Goal: Use online tool/utility: Utilize a website feature to perform a specific function

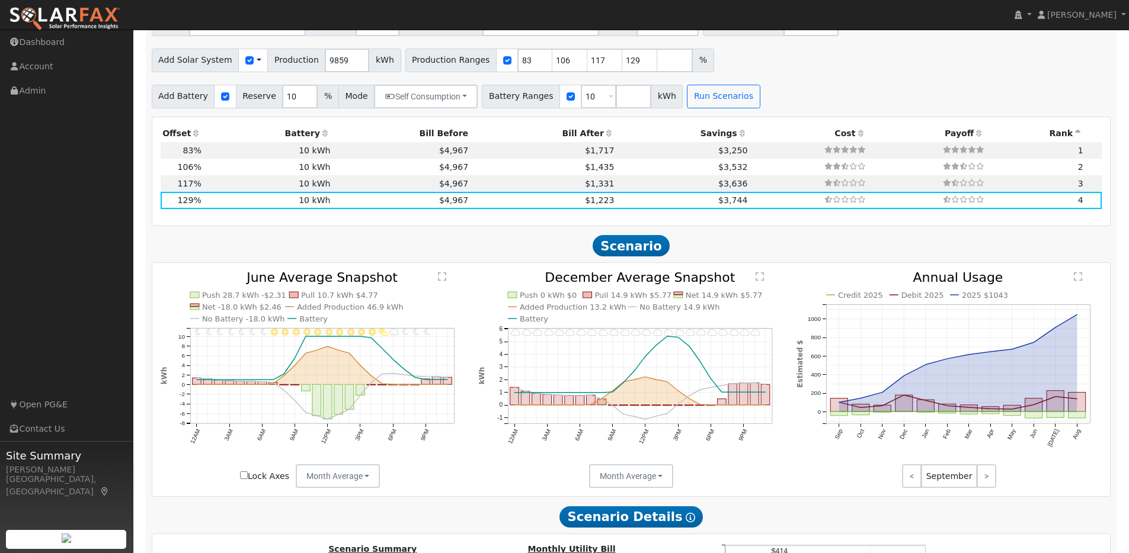
scroll to position [1107, 0]
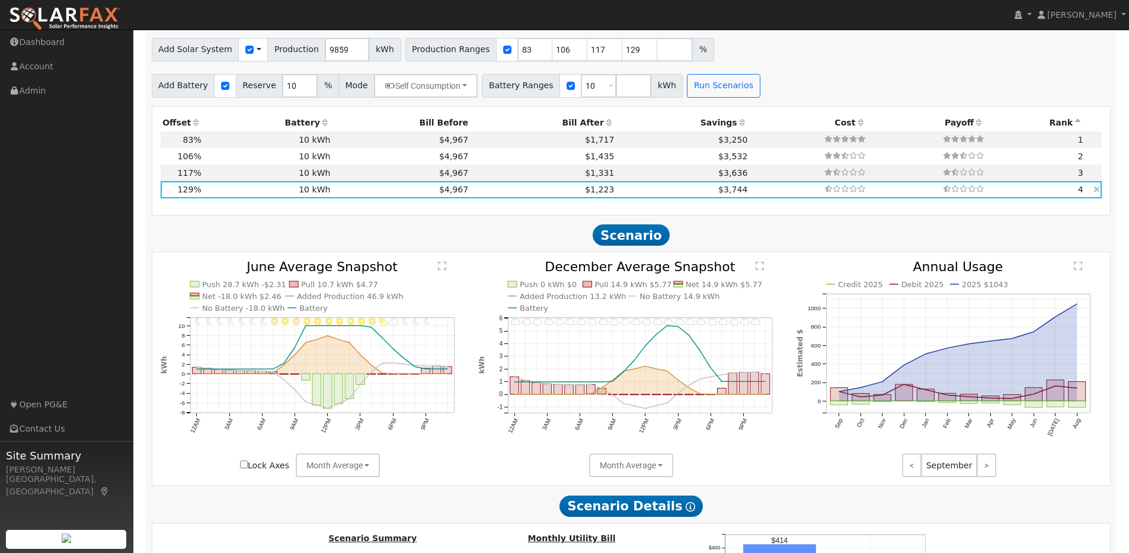
click at [247, 196] on td "10 kWh" at bounding box center [267, 189] width 129 height 17
click at [232, 146] on td "10 kWh" at bounding box center [267, 140] width 129 height 17
type input "$16,912"
type input "$8,104"
type input "5.5"
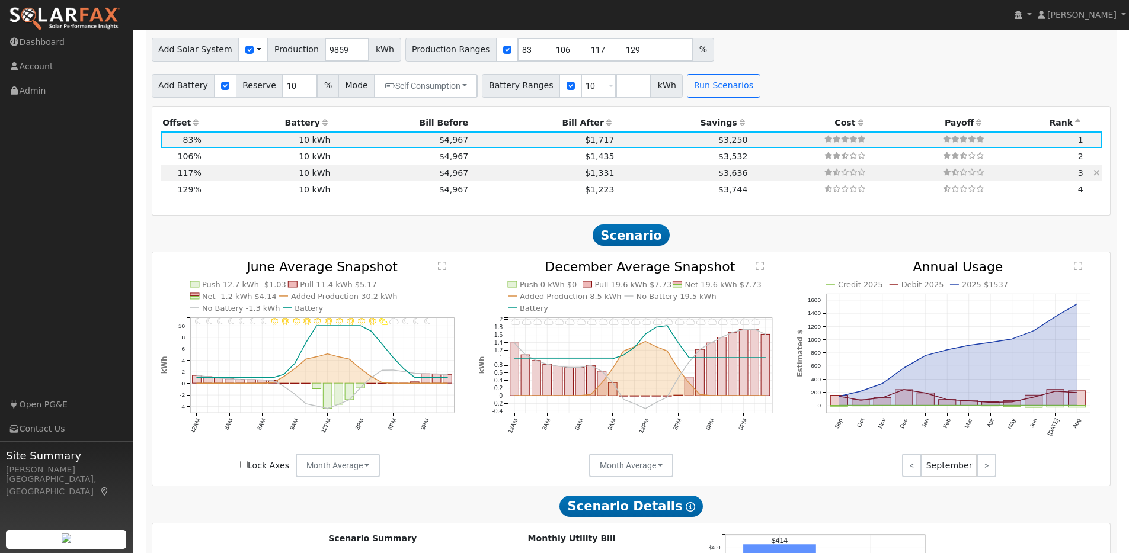
click at [223, 178] on td "10 kWh" at bounding box center [267, 173] width 129 height 17
type input "$23,839"
type input "$10,182"
type input "7.7"
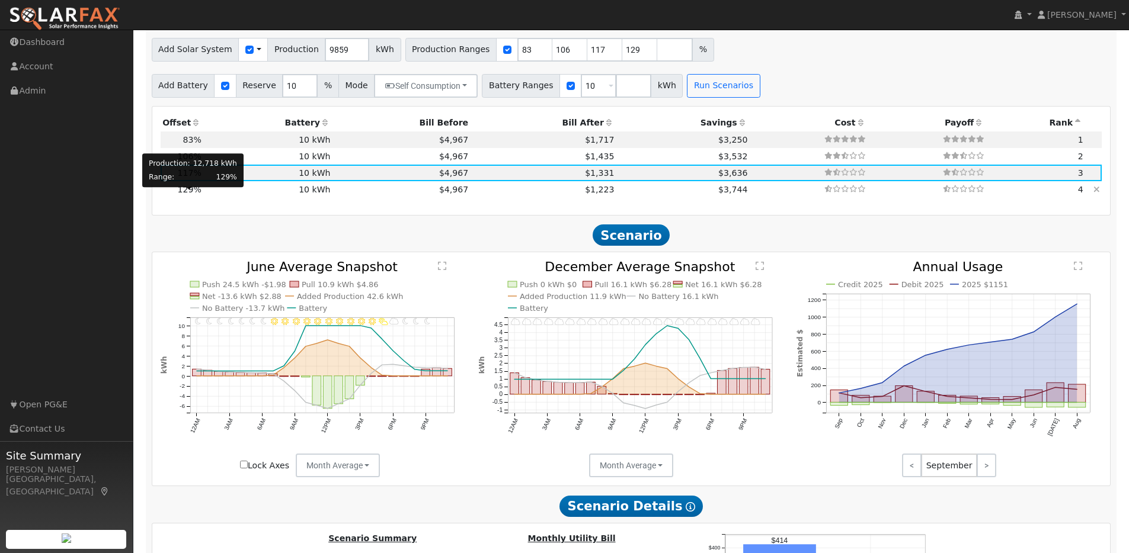
click at [186, 194] on span "129%" at bounding box center [190, 189] width 24 height 9
type input "$26,284"
type input "$10,915"
type input "8.5"
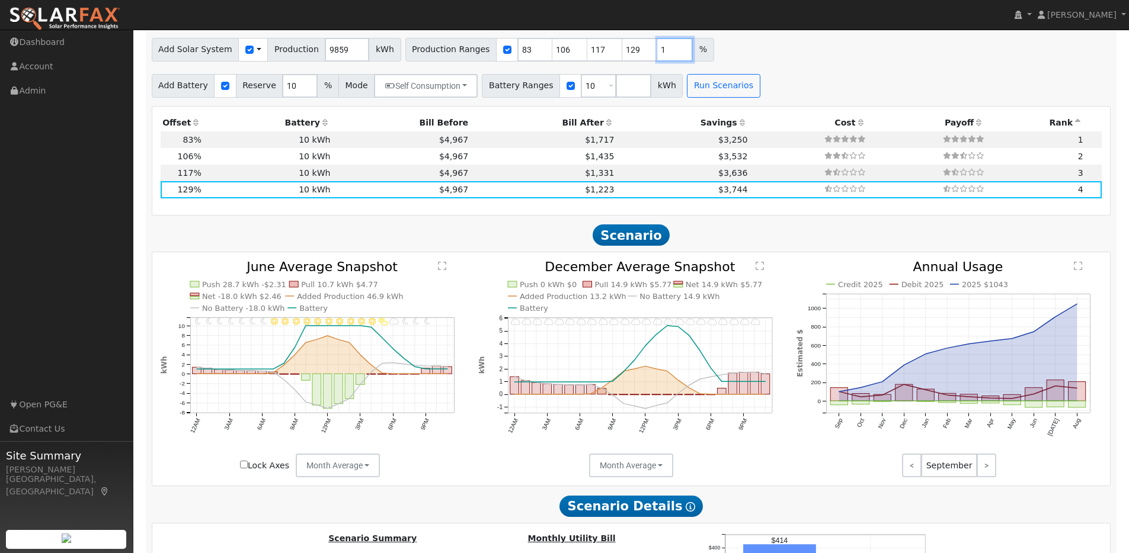
type input "1"
click at [669, 53] on input "1" at bounding box center [675, 50] width 36 height 24
type input "1"
type input "83"
type input "106"
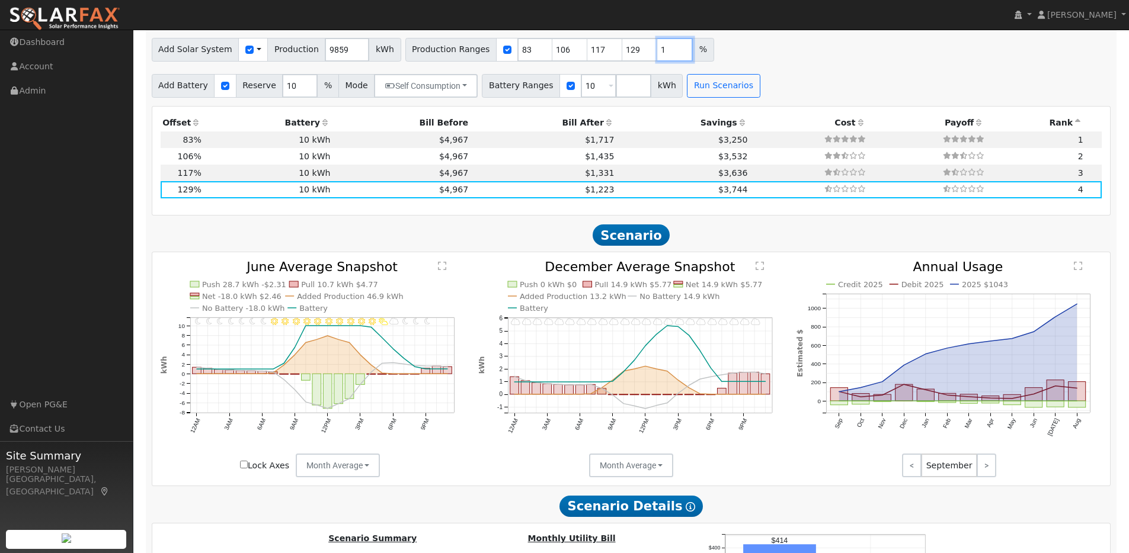
type input "117"
click at [669, 53] on input "130" at bounding box center [675, 50] width 36 height 24
click at [669, 53] on input "131" at bounding box center [675, 50] width 36 height 24
click at [669, 53] on input "132" at bounding box center [675, 50] width 36 height 24
click at [669, 53] on input "133" at bounding box center [675, 50] width 36 height 24
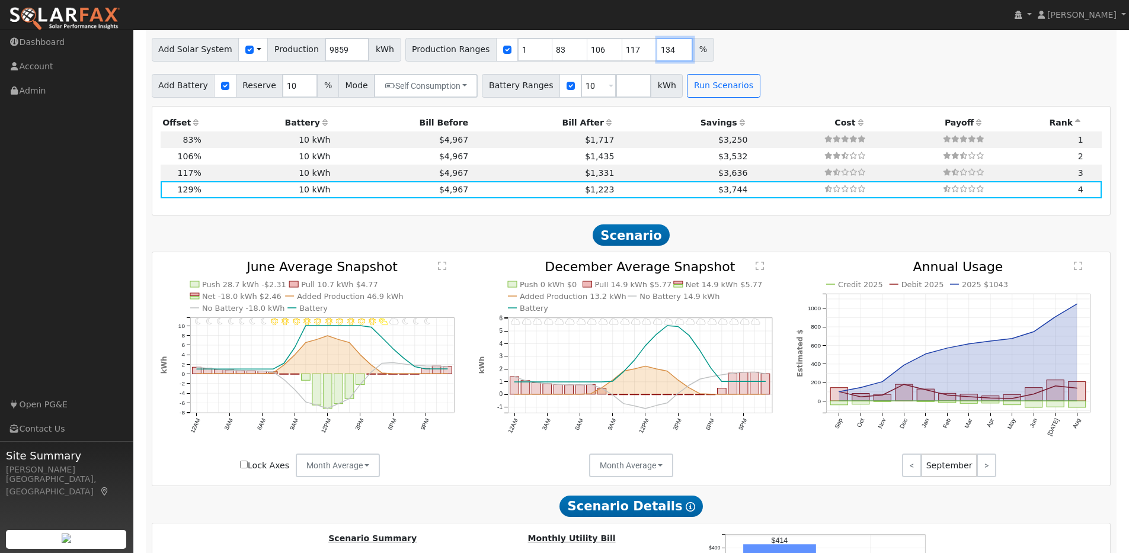
click at [669, 53] on input "134" at bounding box center [675, 50] width 36 height 24
click at [669, 53] on input "135" at bounding box center [675, 50] width 36 height 24
click at [669, 53] on input "136" at bounding box center [675, 50] width 36 height 24
click at [669, 53] on input "137" at bounding box center [675, 50] width 36 height 24
click at [669, 53] on input "138" at bounding box center [675, 50] width 36 height 24
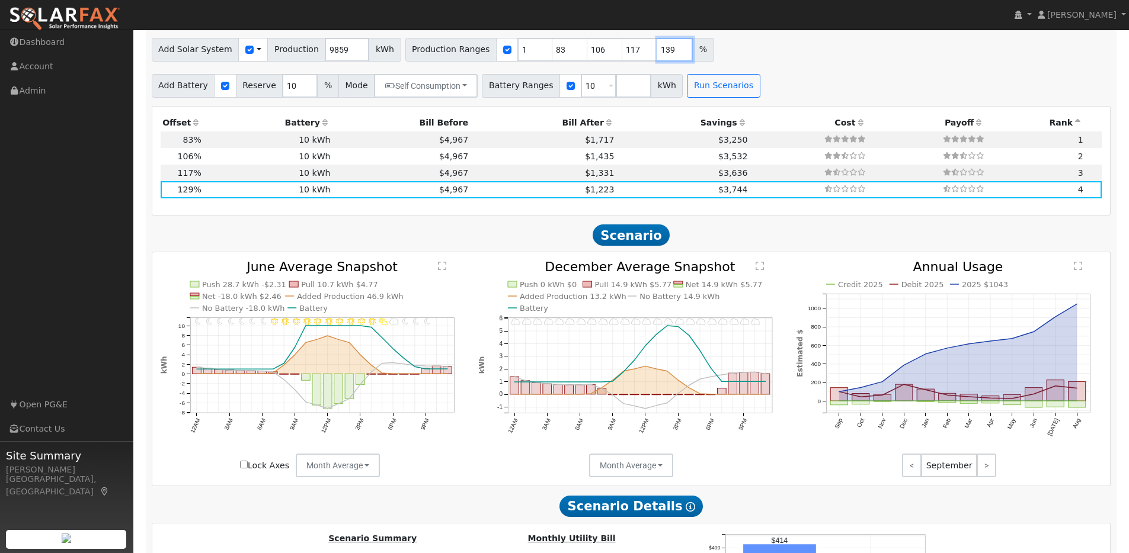
click at [669, 53] on input "139" at bounding box center [675, 50] width 36 height 24
type input "140"
click at [669, 53] on input "140" at bounding box center [675, 50] width 36 height 24
click at [632, 53] on input "118" at bounding box center [640, 50] width 36 height 24
click at [632, 53] on input "119" at bounding box center [640, 50] width 36 height 24
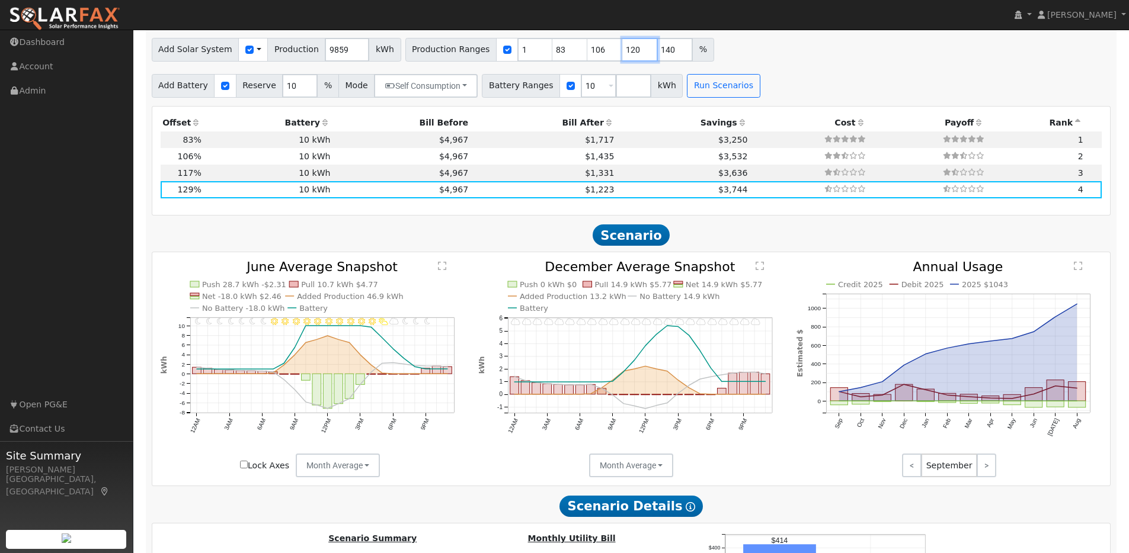
click at [632, 53] on input "120" at bounding box center [640, 50] width 36 height 24
click at [632, 53] on input "121" at bounding box center [640, 50] width 36 height 24
click at [632, 53] on input "122" at bounding box center [640, 50] width 36 height 24
click at [632, 53] on input "123" at bounding box center [640, 50] width 36 height 24
click at [632, 53] on input "124" at bounding box center [640, 50] width 36 height 24
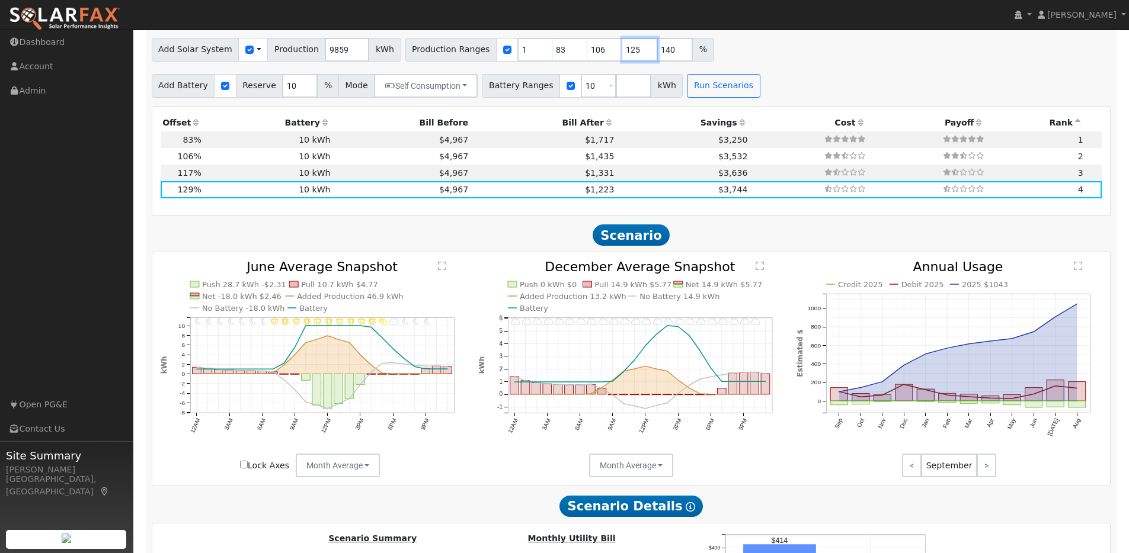
click at [632, 53] on input "125" at bounding box center [640, 50] width 36 height 24
click at [632, 53] on input "126" at bounding box center [640, 50] width 36 height 24
click at [632, 53] on input "127" at bounding box center [640, 50] width 36 height 24
type input "128"
click at [632, 53] on input "128" at bounding box center [640, 50] width 36 height 24
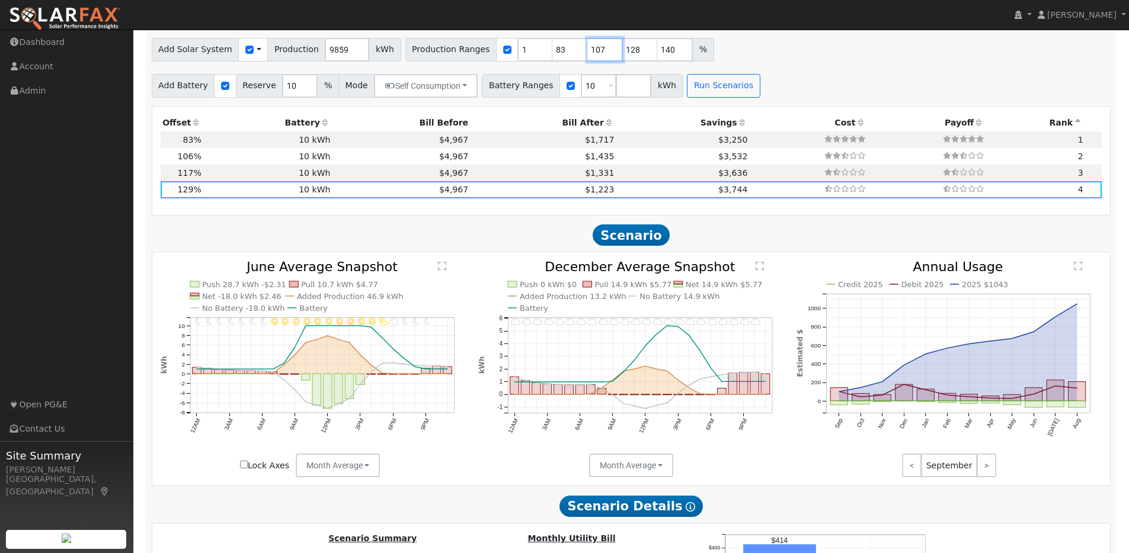
click at [601, 53] on input "107" at bounding box center [605, 50] width 36 height 24
click at [601, 53] on input "108" at bounding box center [605, 50] width 36 height 24
click at [601, 53] on input "109" at bounding box center [605, 50] width 36 height 24
click at [601, 53] on input "110" at bounding box center [605, 50] width 36 height 24
click at [601, 53] on input "111" at bounding box center [605, 50] width 36 height 24
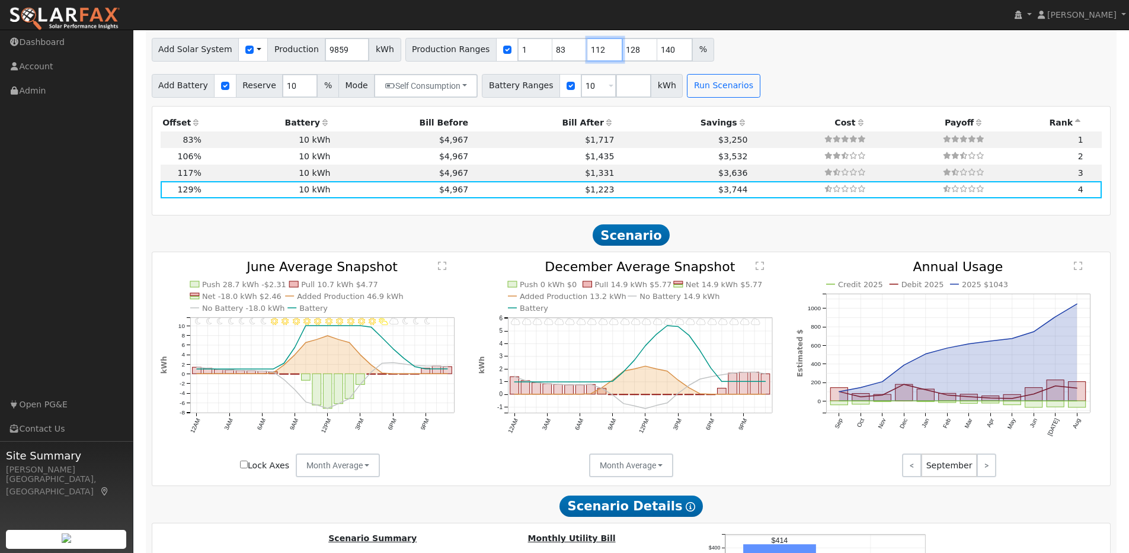
click at [601, 53] on input "112" at bounding box center [605, 50] width 36 height 24
click at [601, 53] on input "113" at bounding box center [605, 50] width 36 height 24
click at [601, 53] on input "114" at bounding box center [605, 50] width 36 height 24
click at [601, 53] on input "115" at bounding box center [605, 50] width 36 height 24
click at [601, 53] on input "116" at bounding box center [605, 50] width 36 height 24
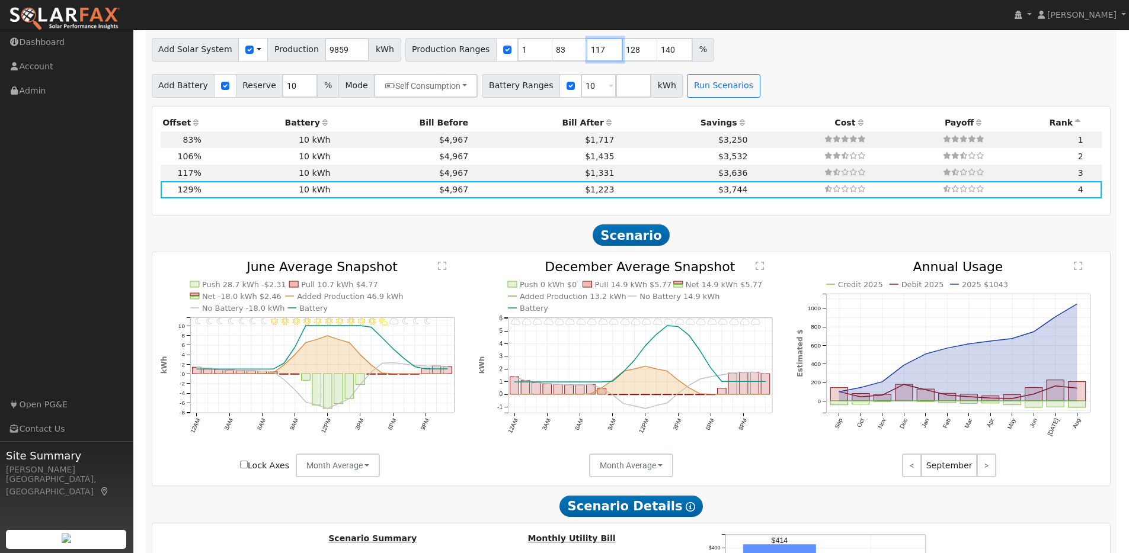
click at [601, 53] on input "117" at bounding box center [605, 50] width 36 height 24
click at [601, 53] on input "118" at bounding box center [605, 50] width 36 height 24
type input "117"
click at [600, 57] on input "117" at bounding box center [605, 50] width 36 height 24
type input "129"
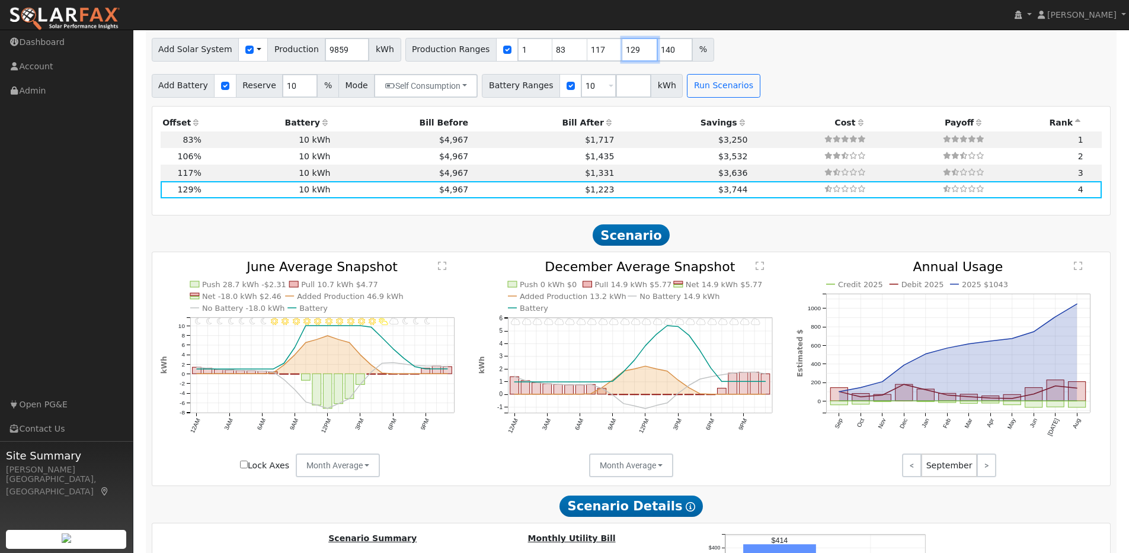
click at [635, 51] on input "129" at bounding box center [640, 50] width 36 height 24
click at [563, 52] on input "84" at bounding box center [570, 50] width 36 height 24
click at [563, 52] on input "85" at bounding box center [570, 50] width 36 height 24
click at [563, 52] on input "86" at bounding box center [570, 50] width 36 height 24
click at [563, 52] on input "87" at bounding box center [570, 50] width 36 height 24
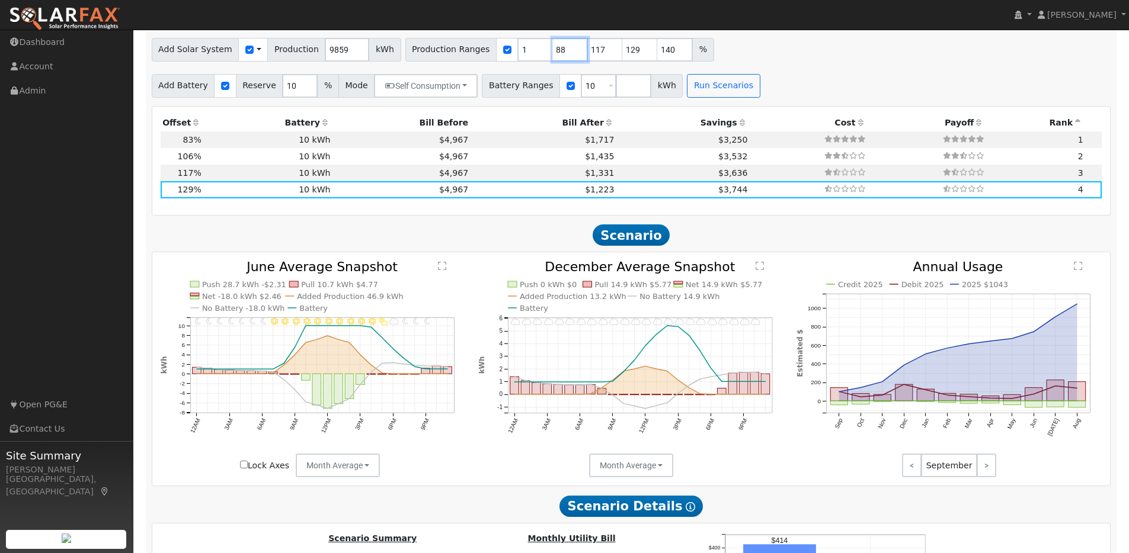
click at [563, 52] on input "88" at bounding box center [570, 50] width 36 height 24
click at [563, 52] on input "89" at bounding box center [570, 50] width 36 height 24
click at [563, 52] on input "90" at bounding box center [570, 50] width 36 height 24
click at [563, 52] on input "91" at bounding box center [570, 50] width 36 height 24
click at [563, 52] on input "92" at bounding box center [570, 50] width 36 height 24
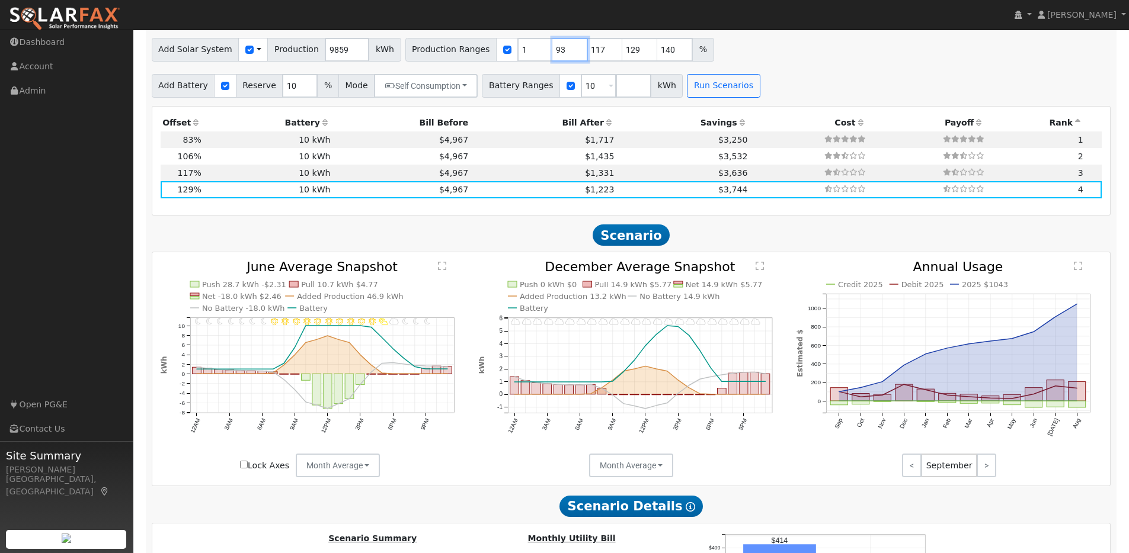
click at [563, 52] on input "93" at bounding box center [570, 50] width 36 height 24
click at [563, 52] on input "94" at bounding box center [570, 50] width 36 height 24
click at [563, 52] on input "95" at bounding box center [570, 50] width 36 height 24
click at [563, 52] on input "96" at bounding box center [570, 50] width 36 height 24
click at [563, 52] on input "97" at bounding box center [570, 50] width 36 height 24
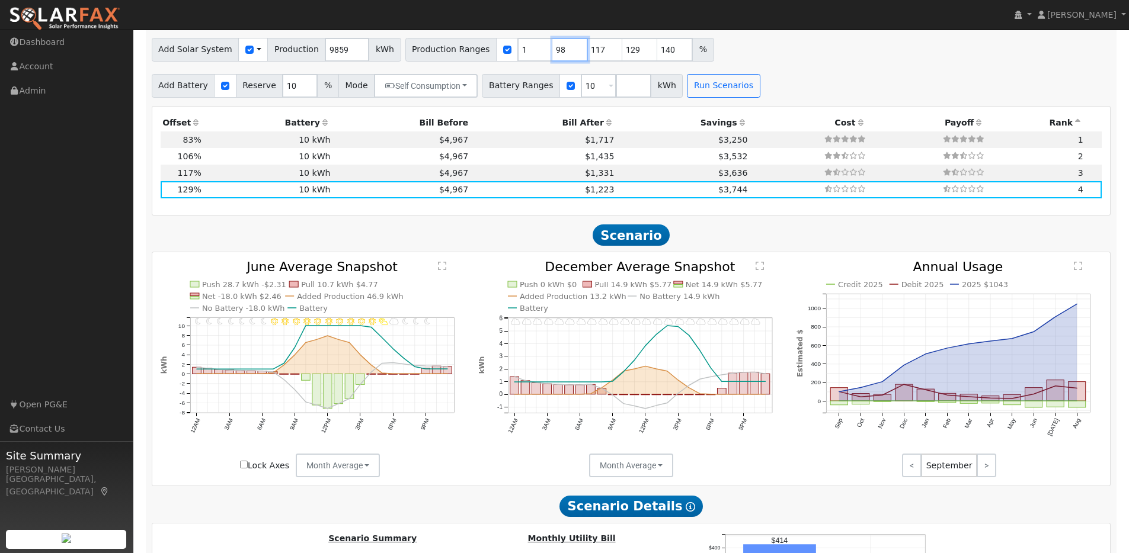
click at [563, 52] on input "98" at bounding box center [570, 50] width 36 height 24
click at [563, 52] on input "99" at bounding box center [570, 50] width 36 height 24
click at [563, 52] on input "100" at bounding box center [570, 50] width 36 height 24
click at [563, 52] on input "101" at bounding box center [570, 50] width 36 height 24
click at [563, 52] on input "102" at bounding box center [570, 50] width 36 height 24
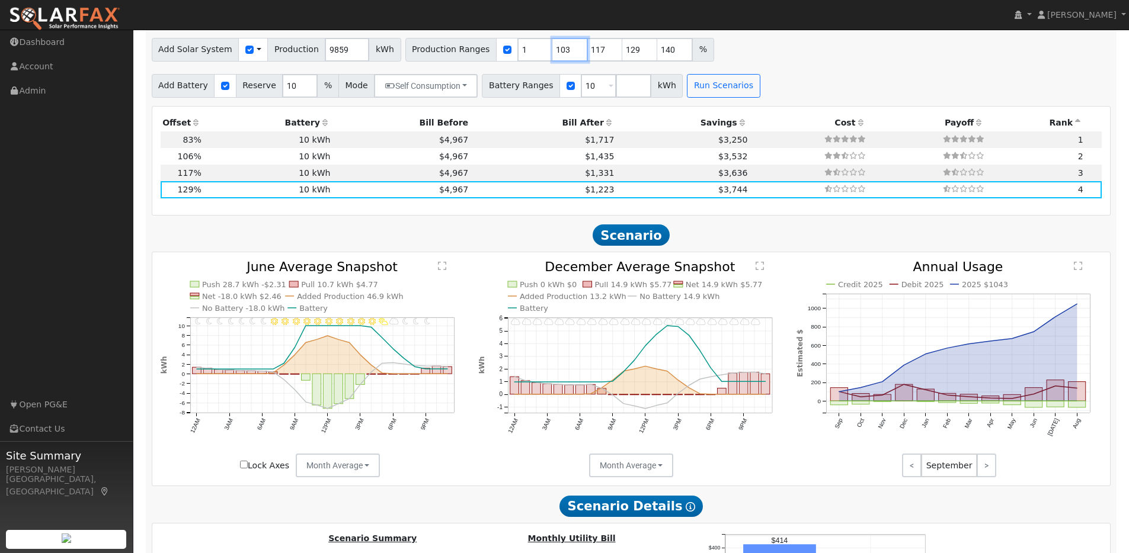
click at [563, 52] on input "103" at bounding box center [570, 50] width 36 height 24
click at [563, 52] on input "104" at bounding box center [570, 50] width 36 height 24
click at [563, 52] on input "105" at bounding box center [570, 50] width 36 height 24
type input "106"
click at [563, 52] on input "106" at bounding box center [570, 50] width 36 height 24
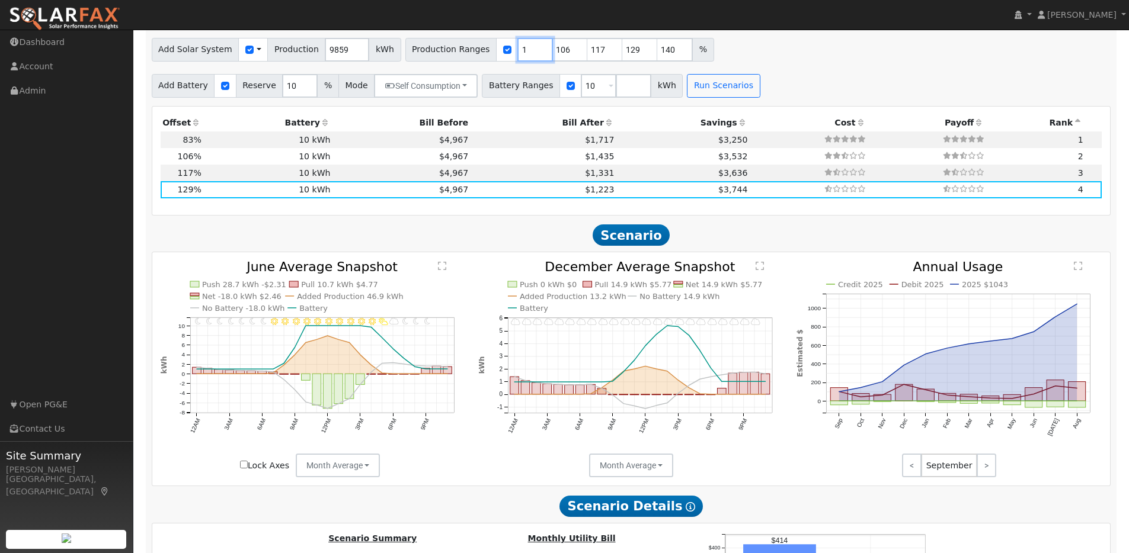
click at [517, 56] on input "1" at bounding box center [535, 50] width 36 height 24
type input "106"
type input "117"
type input "129"
type input "140"
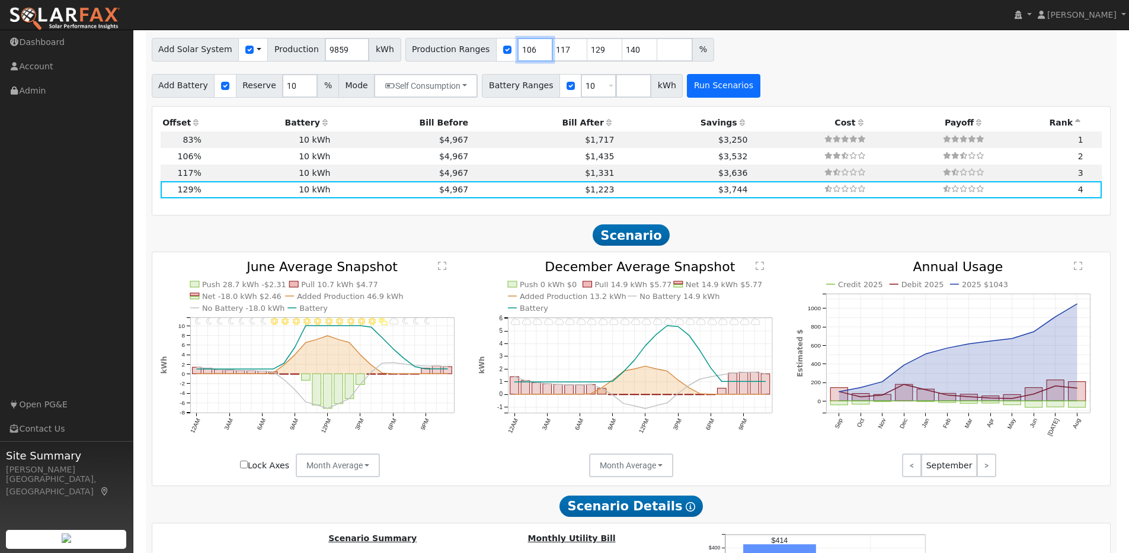
type input "106"
click at [736, 97] on button "Run Scenarios" at bounding box center [723, 86] width 73 height 24
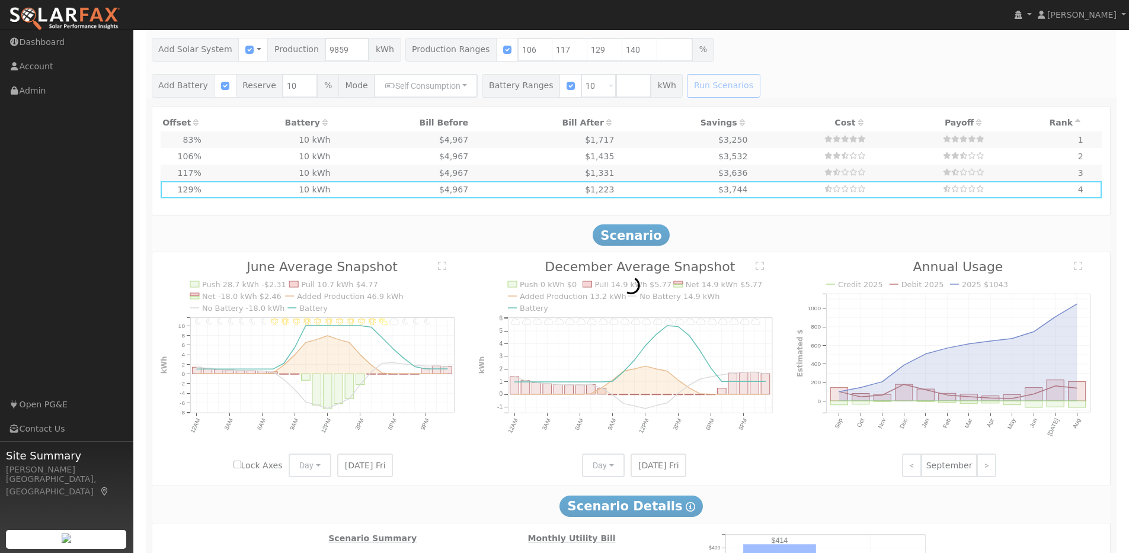
type input "$21,599"
type input "$9,510"
type input "7.0"
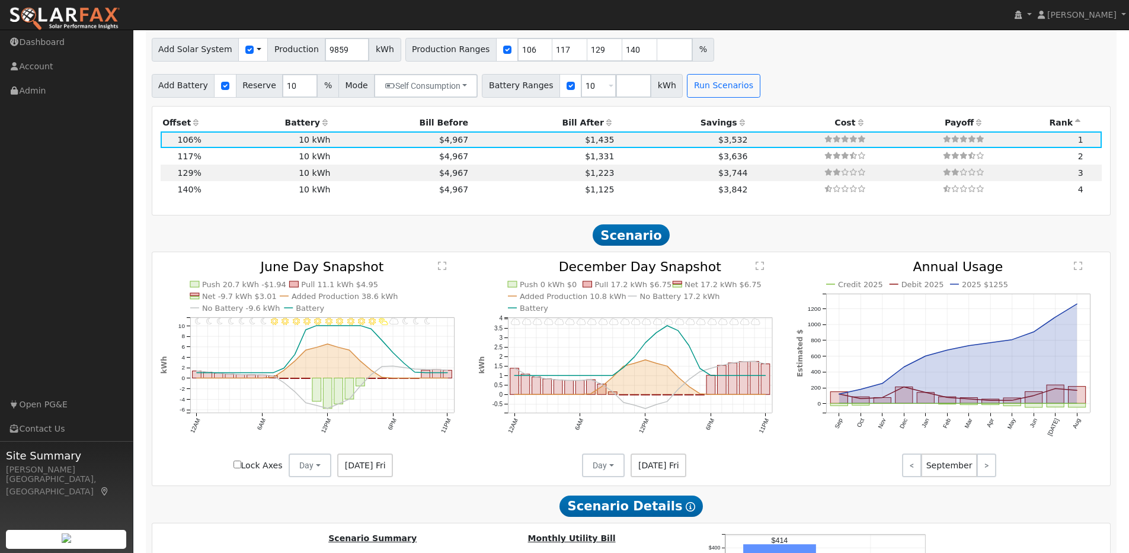
scroll to position [1051, 0]
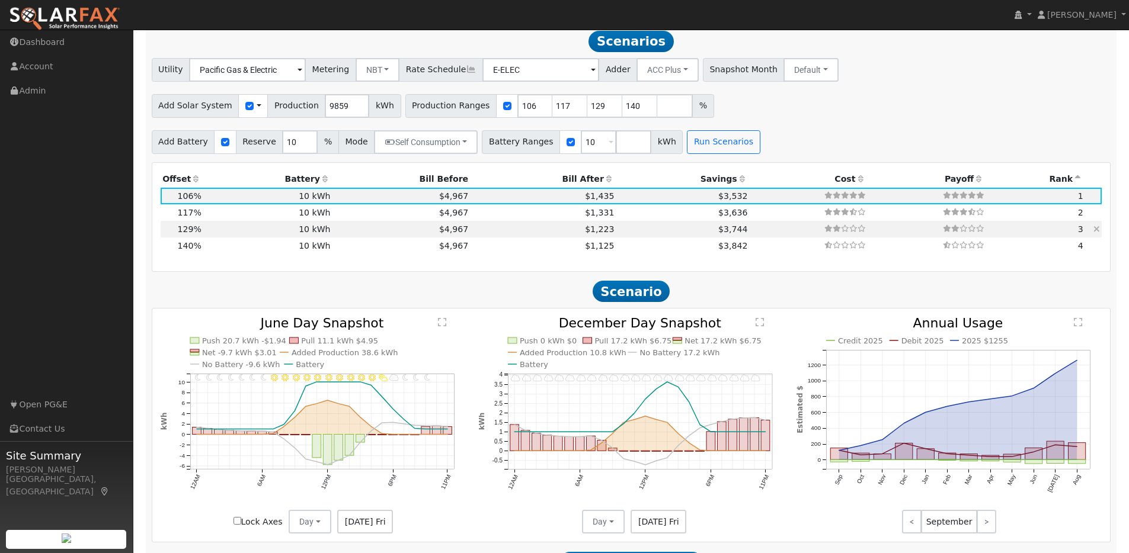
click at [212, 234] on td "10 kWh" at bounding box center [267, 229] width 129 height 17
type input "$26,284"
type input "$10,915"
type input "8.5"
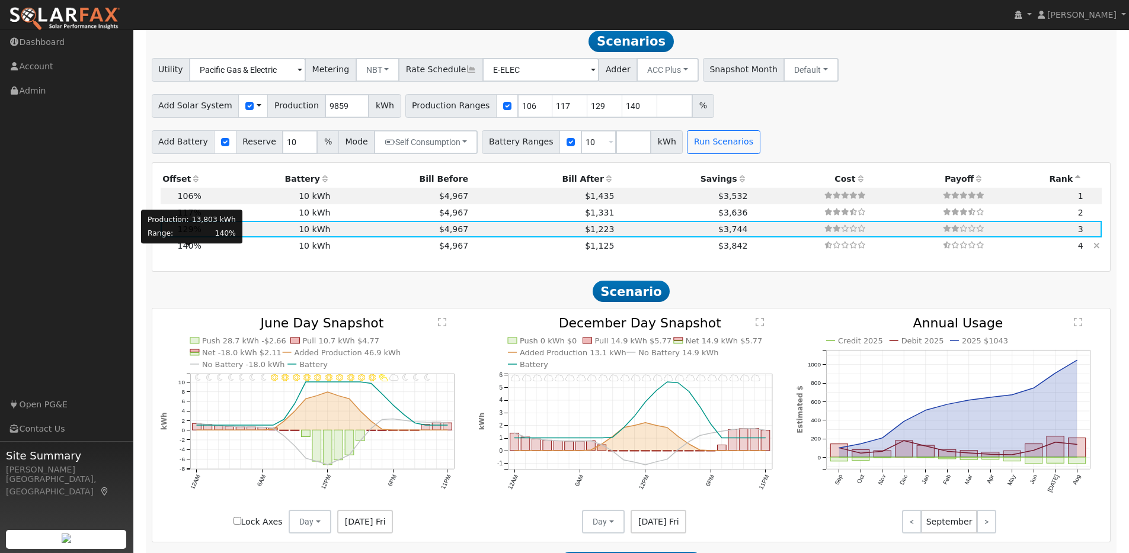
click at [190, 251] on span "140%" at bounding box center [190, 245] width 24 height 9
type input "$28,526"
type input "$11,588"
type input "9.2"
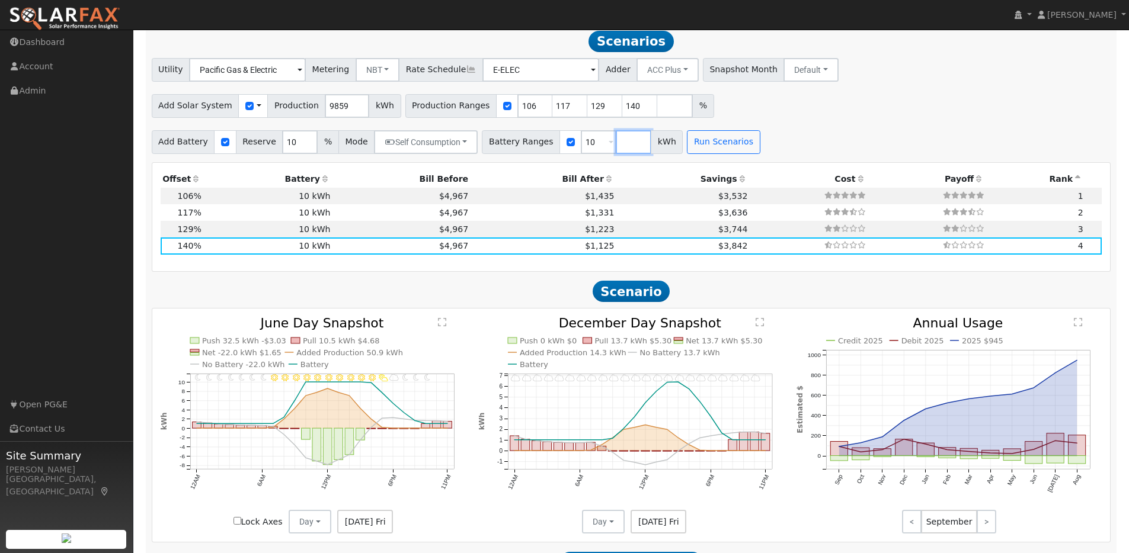
click at [619, 148] on input "number" at bounding box center [634, 142] width 36 height 24
type input "20"
click at [747, 145] on button "Run Scenarios" at bounding box center [758, 142] width 73 height 24
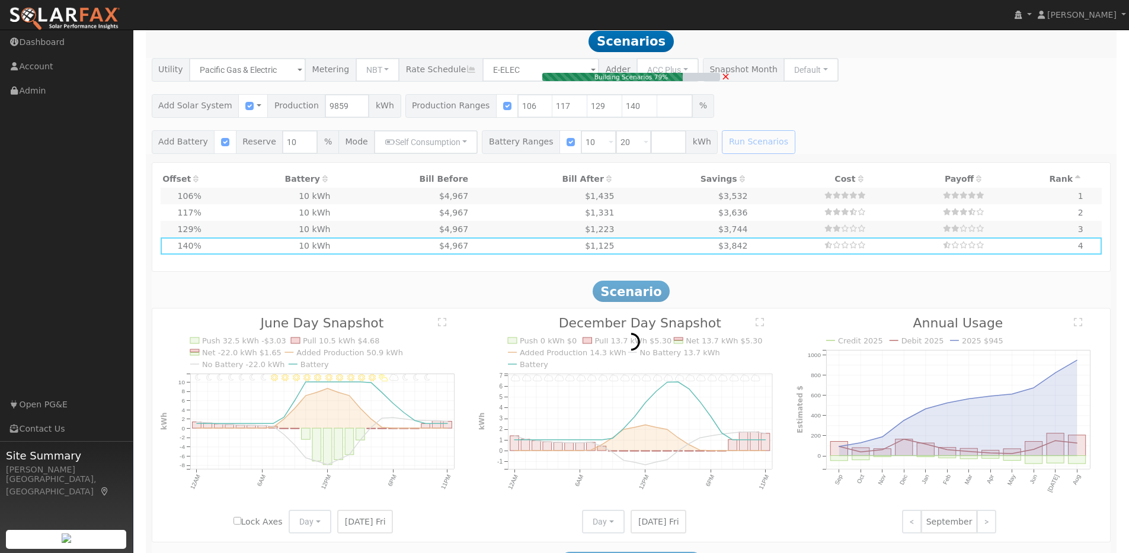
type input "$21,599"
type input "$9,510"
type input "7.0"
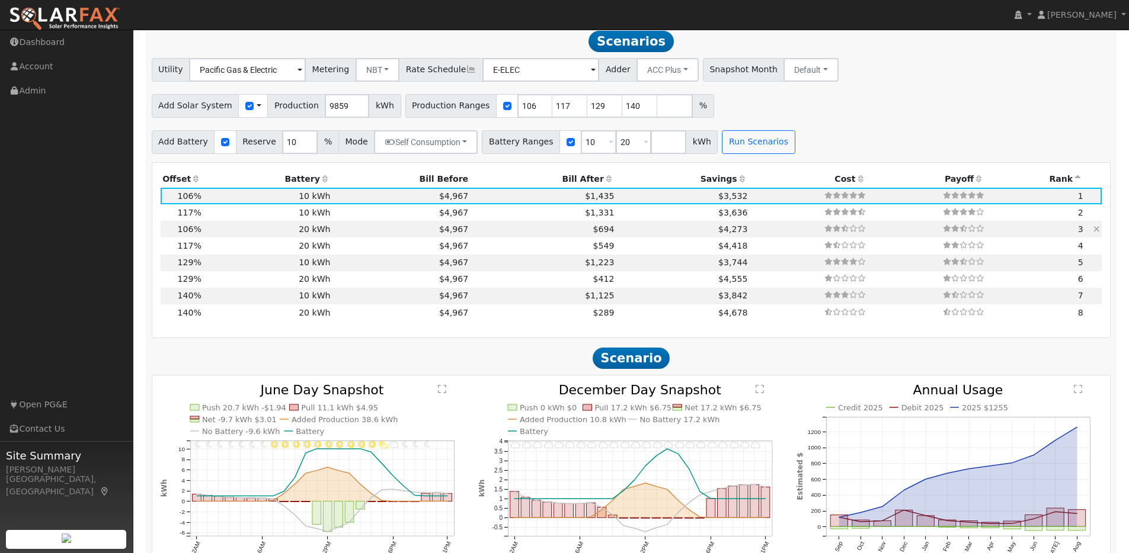
click at [244, 233] on td "20 kWh" at bounding box center [267, 229] width 129 height 17
type input "$20,200"
type input "$12,540"
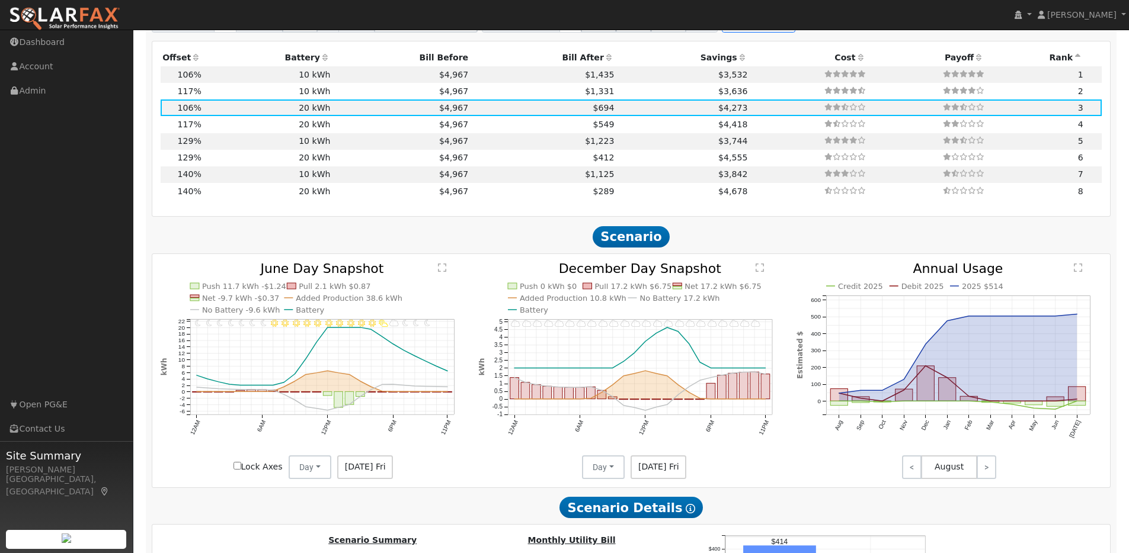
scroll to position [1176, 0]
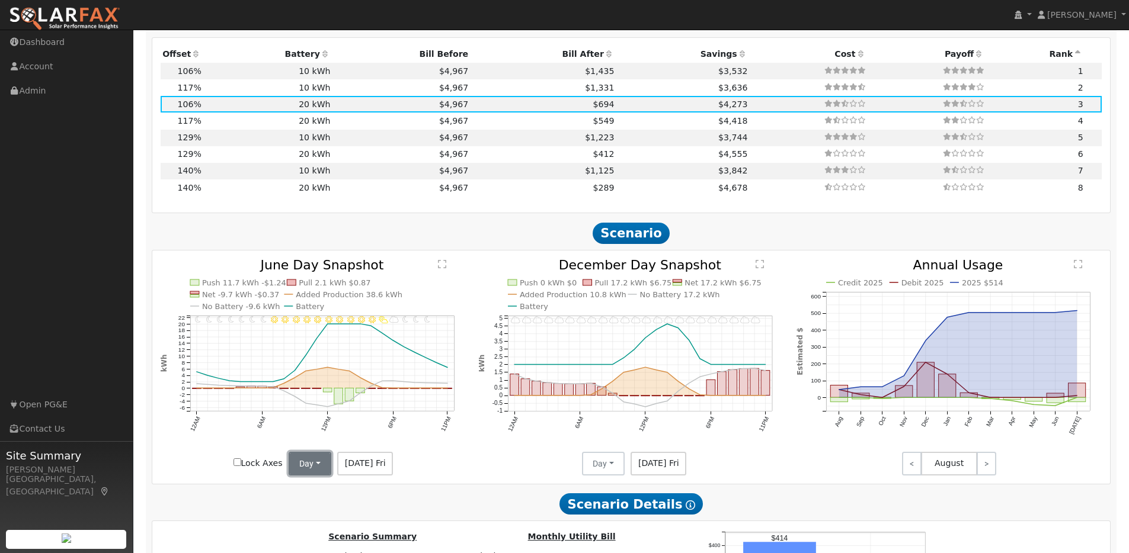
click at [323, 470] on button "Day" at bounding box center [310, 464] width 43 height 24
drag, startPoint x: 318, startPoint y: 514, endPoint x: 619, endPoint y: 471, distance: 304.6
click at [318, 514] on link "Month Average" at bounding box center [331, 506] width 82 height 17
click at [612, 470] on button "Day" at bounding box center [603, 464] width 43 height 24
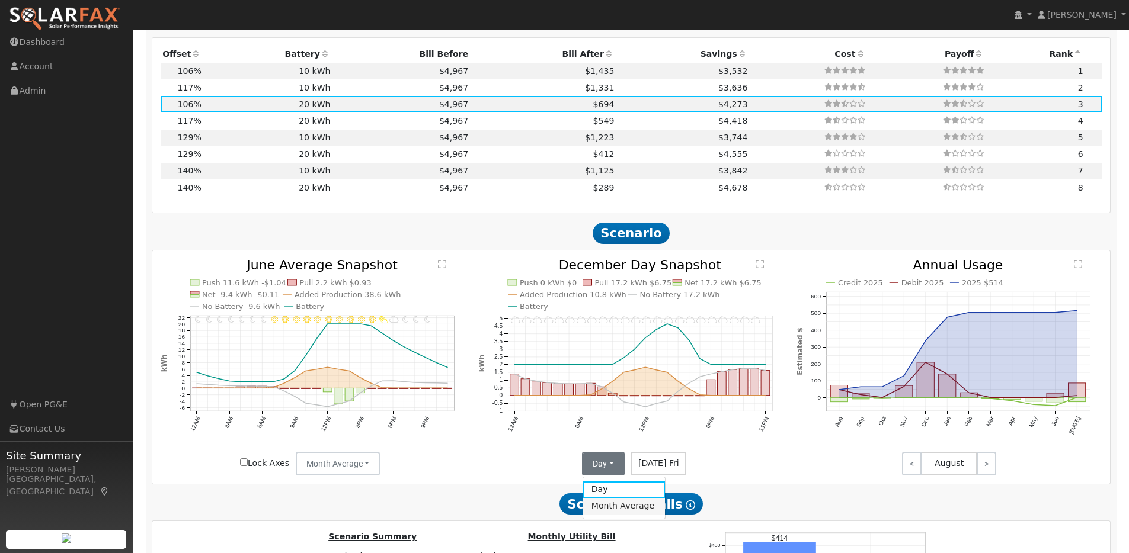
click at [599, 508] on link "Month Average" at bounding box center [624, 506] width 82 height 17
click at [204, 162] on td "20 kWh" at bounding box center [267, 154] width 129 height 17
type input "$26,284"
type input "$13,945"
type input "8.5"
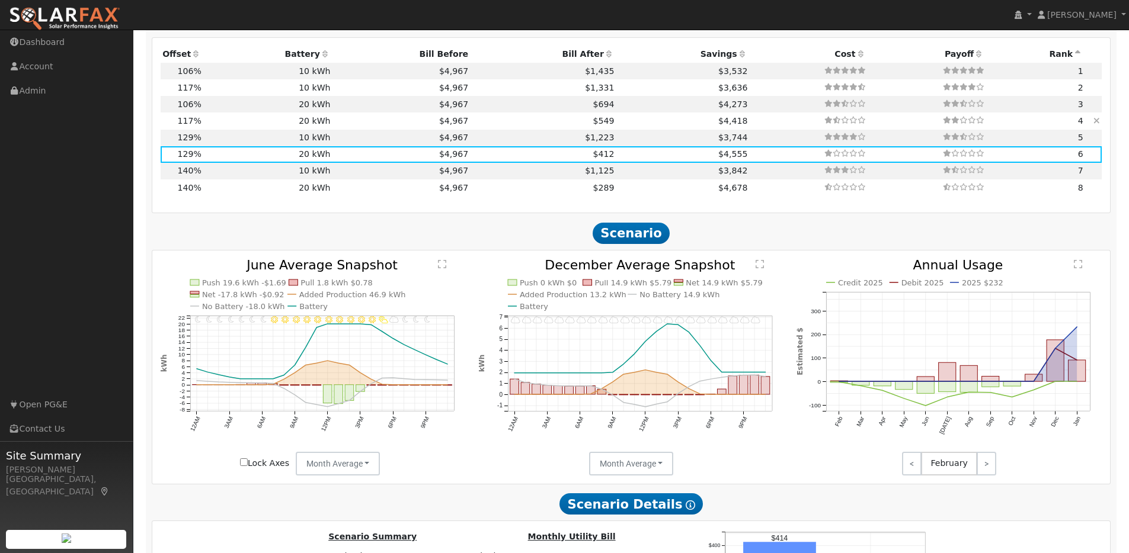
click at [204, 128] on td "20 kWh" at bounding box center [267, 121] width 129 height 17
type input "$23,839"
type input "$13,212"
type input "7.7"
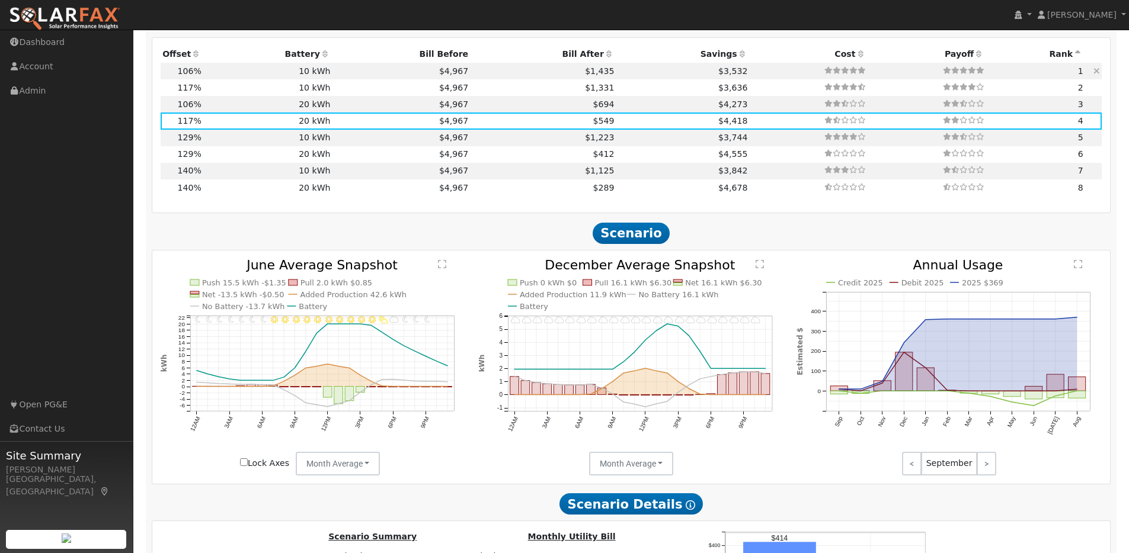
click at [234, 77] on td "10 kWh" at bounding box center [267, 71] width 129 height 17
type input "$21,599"
type input "$10,100"
type input "$9,510"
type input "7.0"
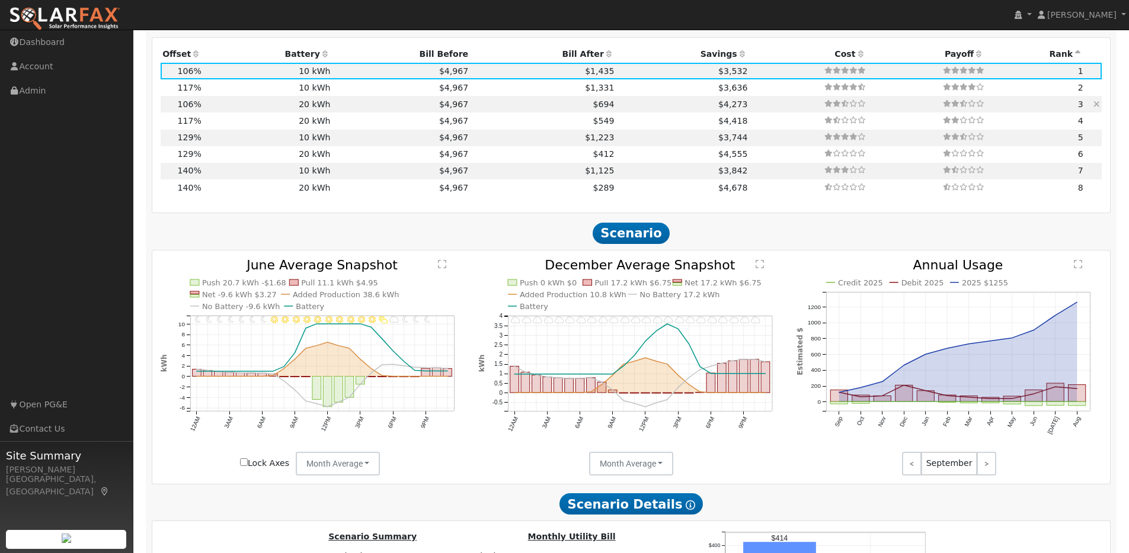
click at [245, 109] on td "20 kWh" at bounding box center [267, 104] width 129 height 17
type input "$20,200"
type input "$12,540"
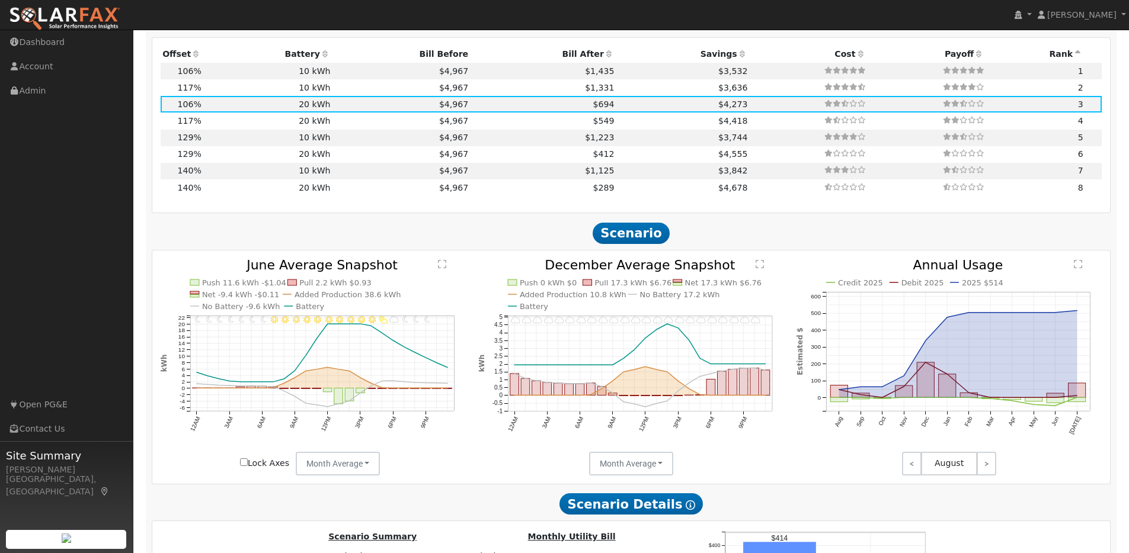
click at [320, 57] on icon at bounding box center [325, 54] width 11 height 8
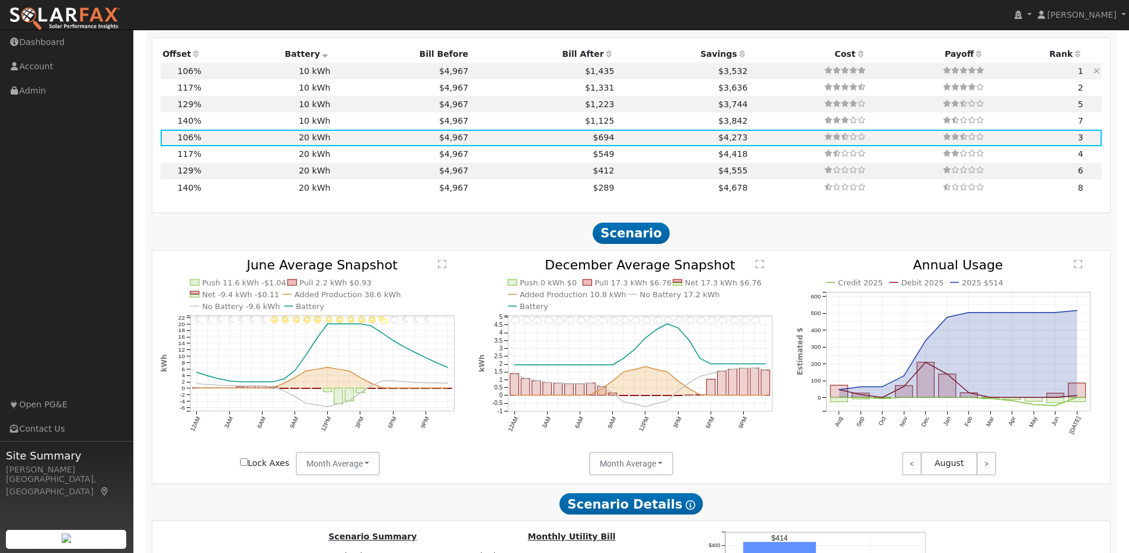
click at [227, 78] on td "10 kWh" at bounding box center [267, 71] width 129 height 17
type input "$10,100"
type input "$9,510"
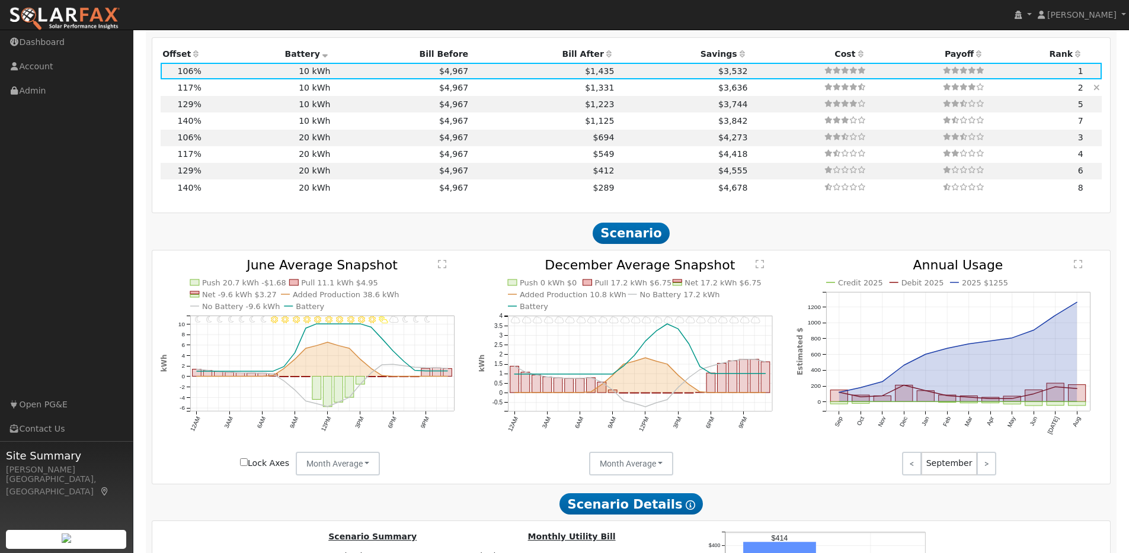
click at [219, 93] on td "10 kWh" at bounding box center [267, 87] width 129 height 17
type input "$23,839"
type input "$10,182"
type input "7.7"
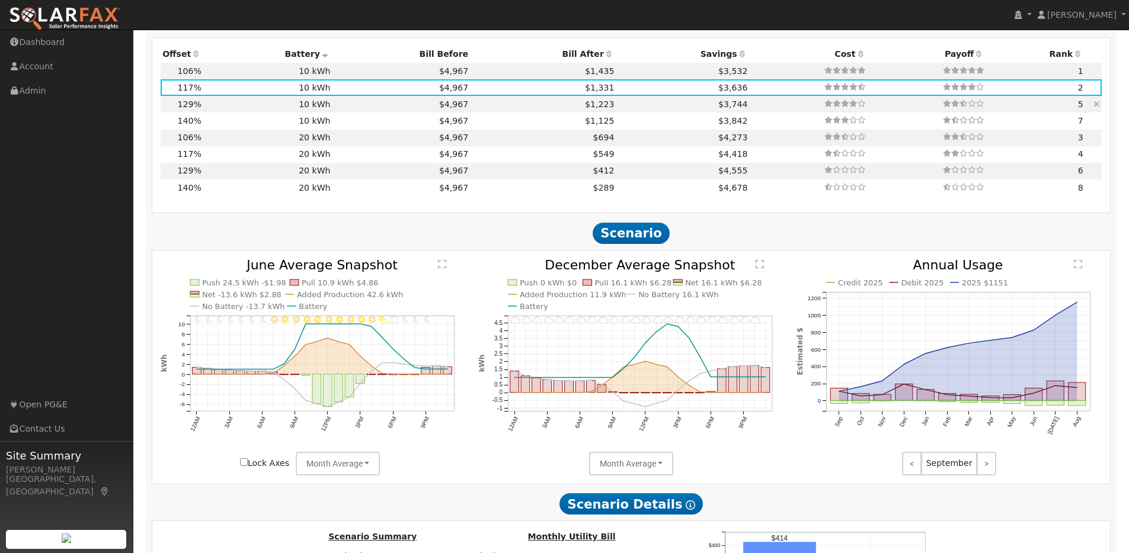
click at [242, 109] on td "10 kWh" at bounding box center [267, 104] width 129 height 17
type input "$26,284"
type input "$10,915"
type input "8.5"
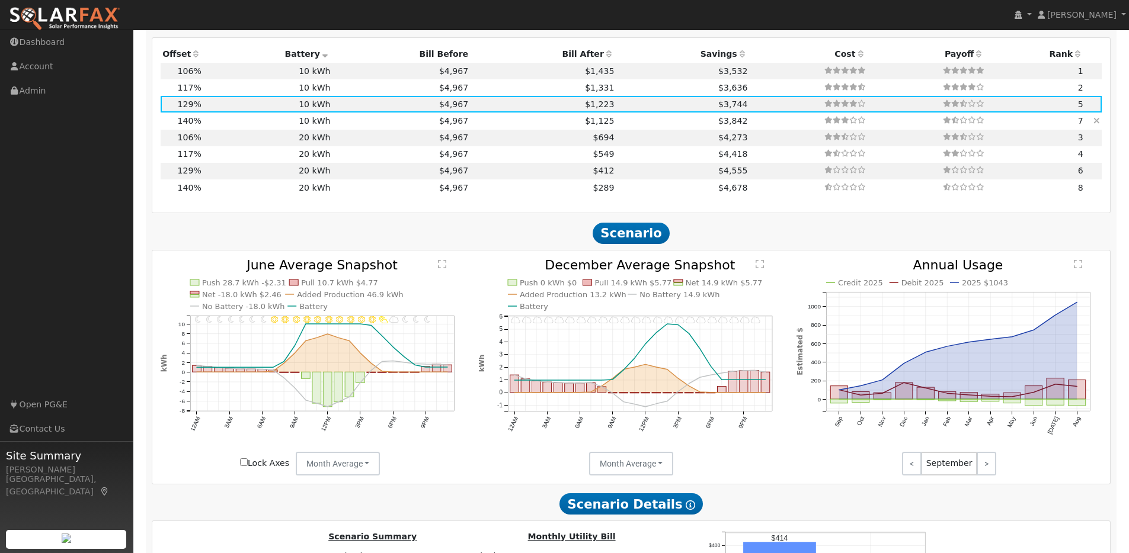
click at [254, 126] on td "10 kWh" at bounding box center [267, 121] width 129 height 17
type input "$28,526"
type input "$11,588"
type input "9.2"
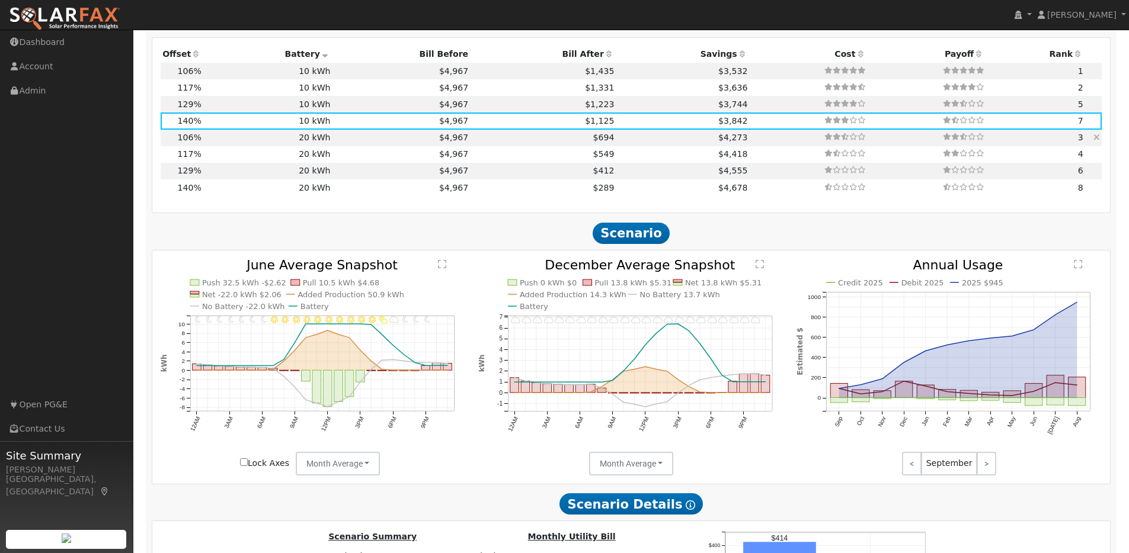
click at [251, 141] on td "20 kWh" at bounding box center [267, 138] width 129 height 17
type input "$21,599"
type input "$20,200"
type input "$12,540"
type input "7.0"
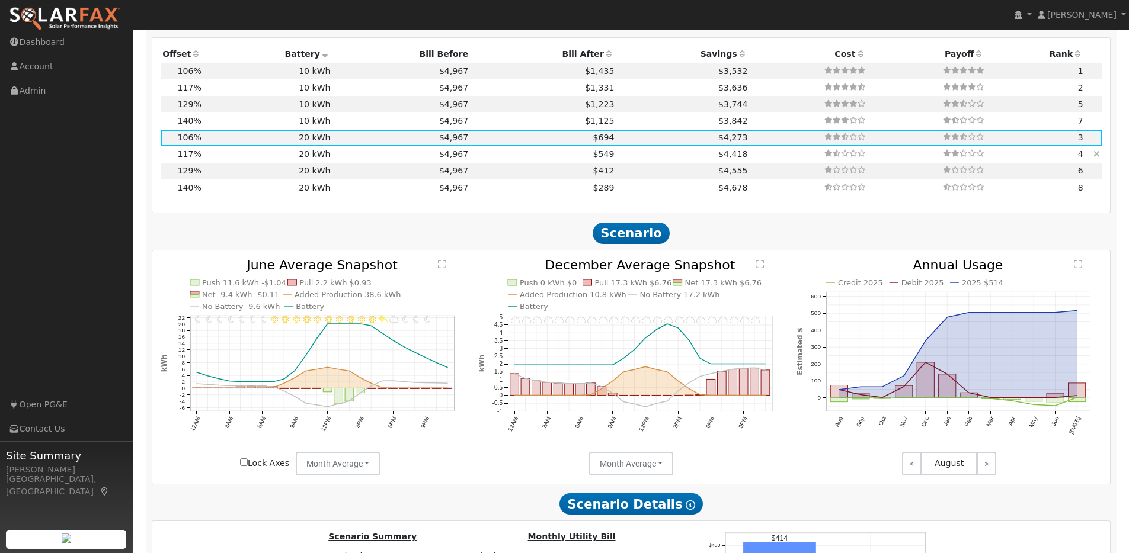
click at [239, 162] on td "20 kWh" at bounding box center [267, 154] width 129 height 17
type input "$23,839"
type input "$13,212"
type input "7.7"
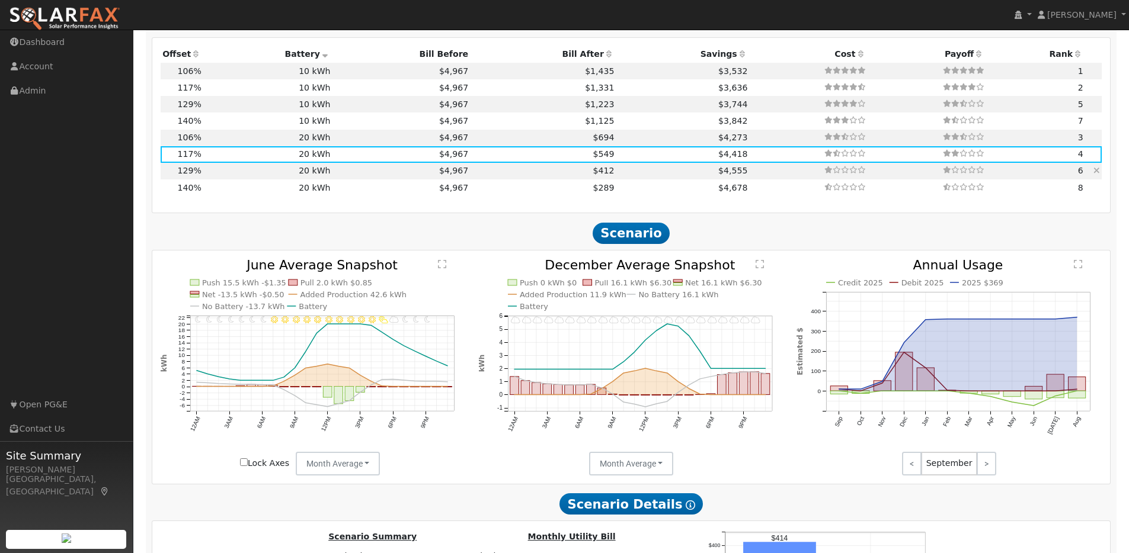
click at [245, 177] on td "20 kWh" at bounding box center [267, 171] width 129 height 17
type input "$26,284"
type input "$13,945"
type input "8.5"
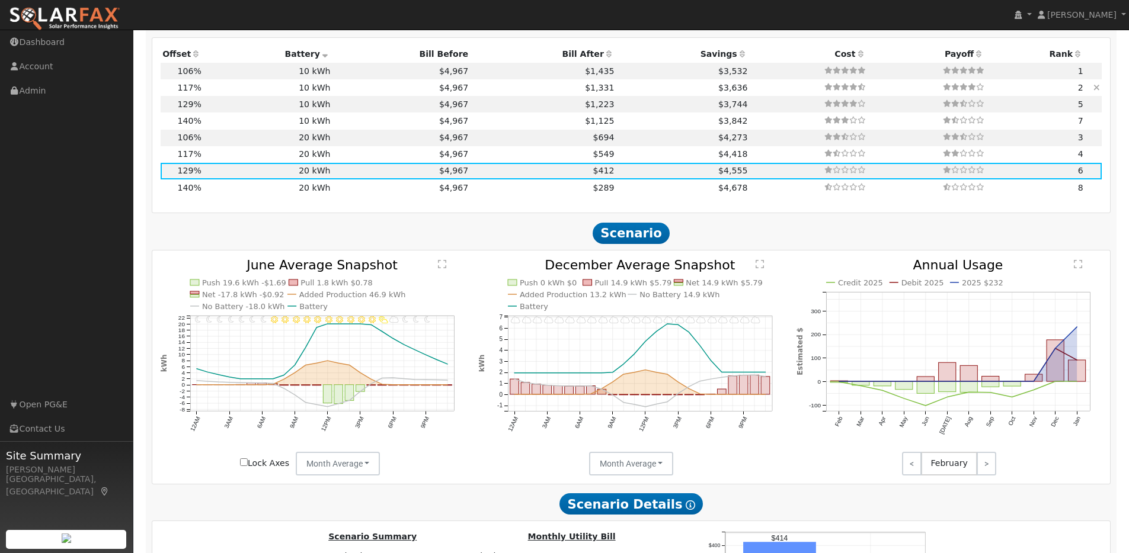
click at [228, 93] on td "10 kWh" at bounding box center [267, 87] width 129 height 17
type input "$23,839"
type input "$10,100"
type input "$10,182"
type input "7.7"
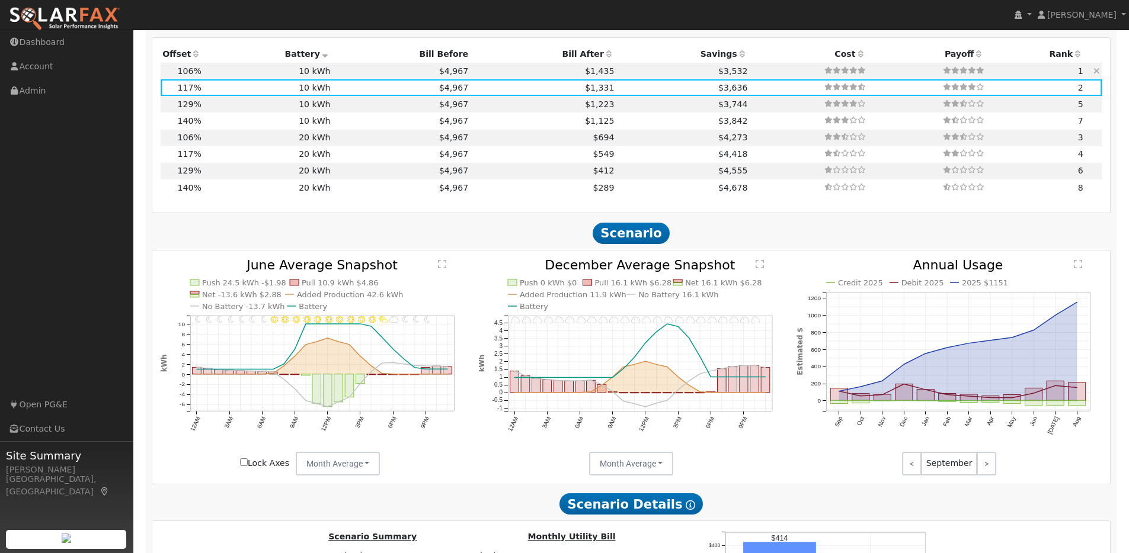
click at [230, 79] on td "10 kWh" at bounding box center [267, 71] width 129 height 17
type input "$21,599"
type input "$9,510"
type input "7.0"
